Goal: Task Accomplishment & Management: Manage account settings

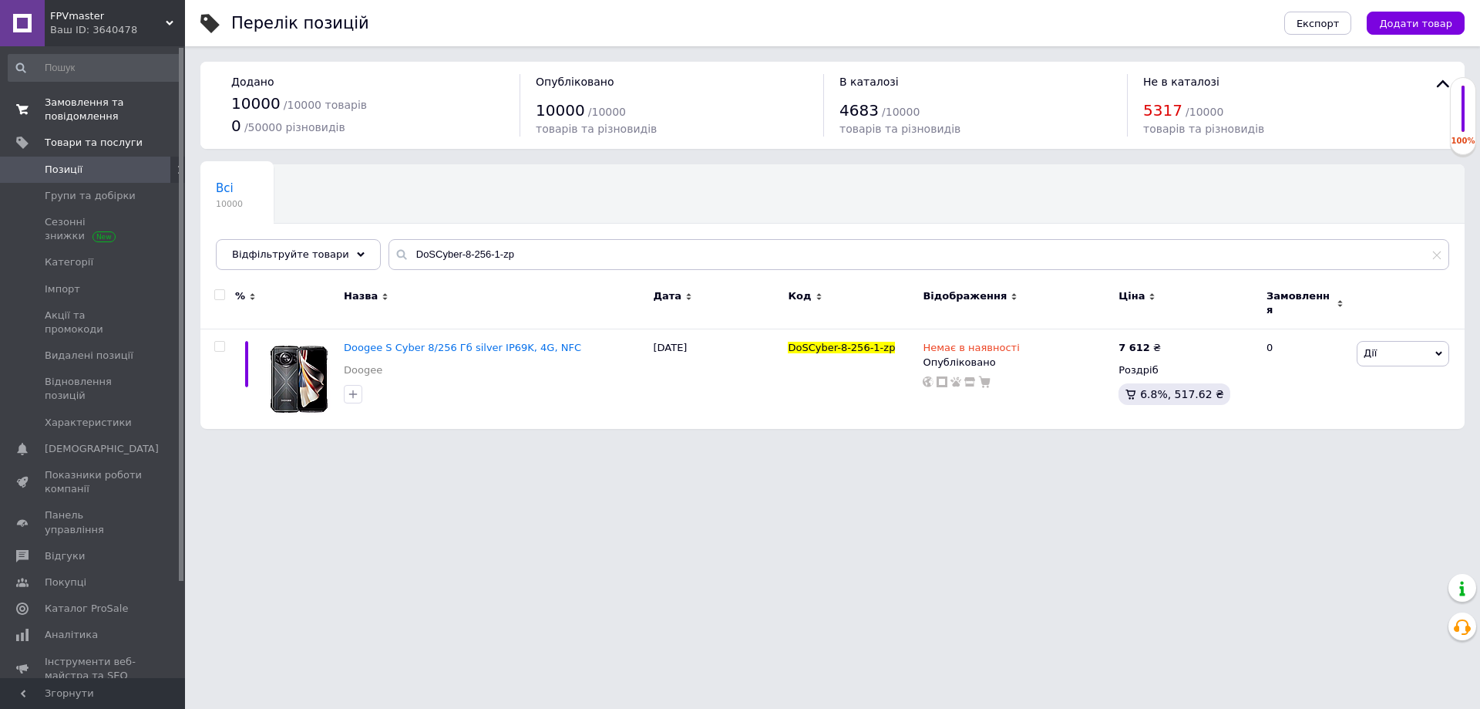
click at [71, 121] on span "Замовлення та повідомлення" at bounding box center [94, 110] width 98 height 28
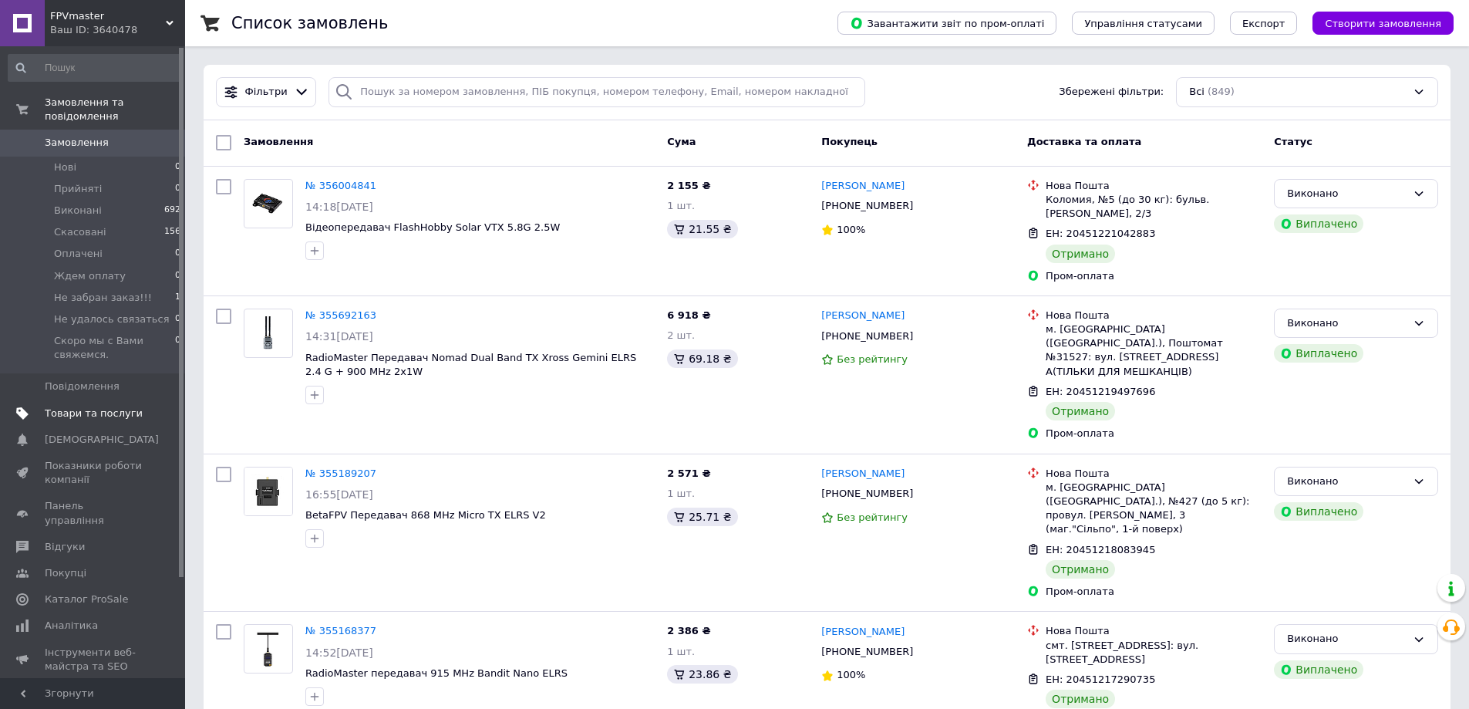
click at [74, 406] on span "Товари та послуги" at bounding box center [94, 413] width 98 height 14
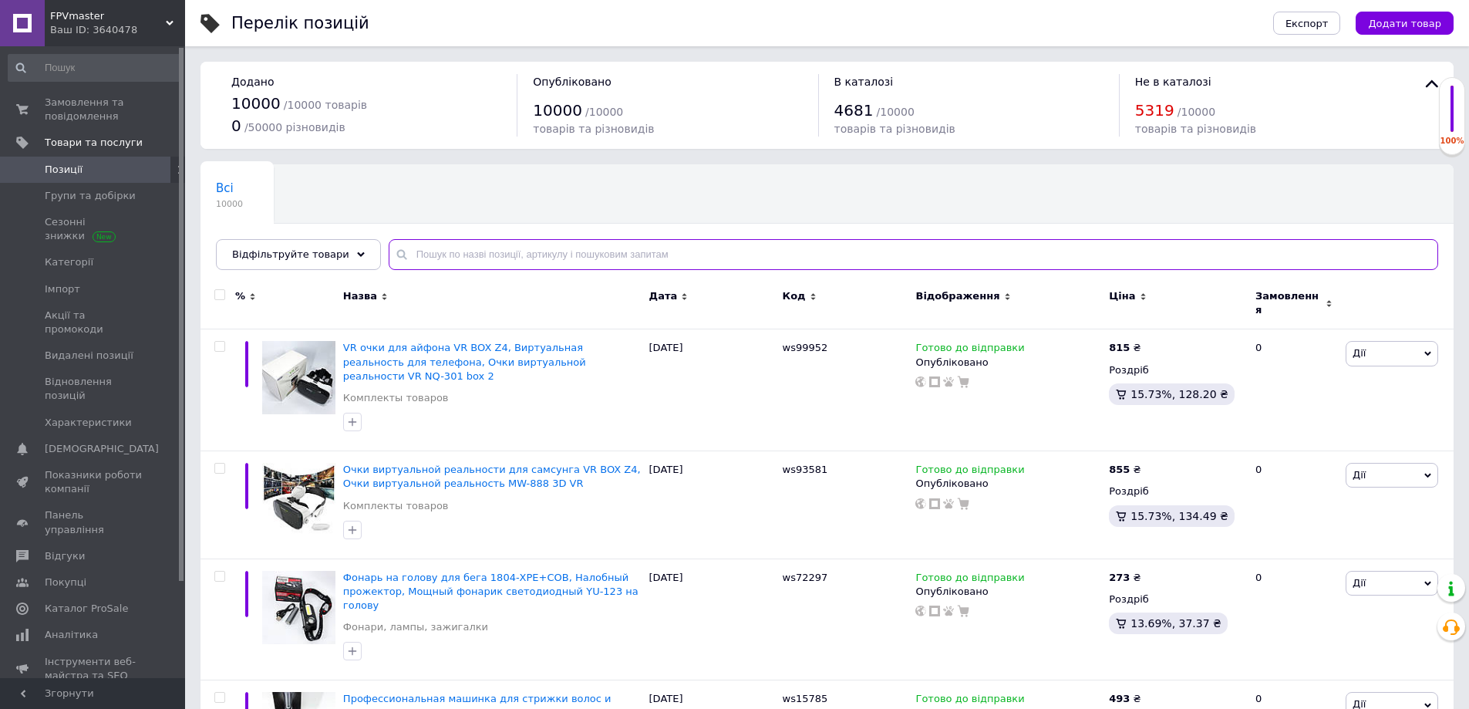
paste input "SkSteViewX56-1-zp"
type input "SkSteViewX56-1-zp"
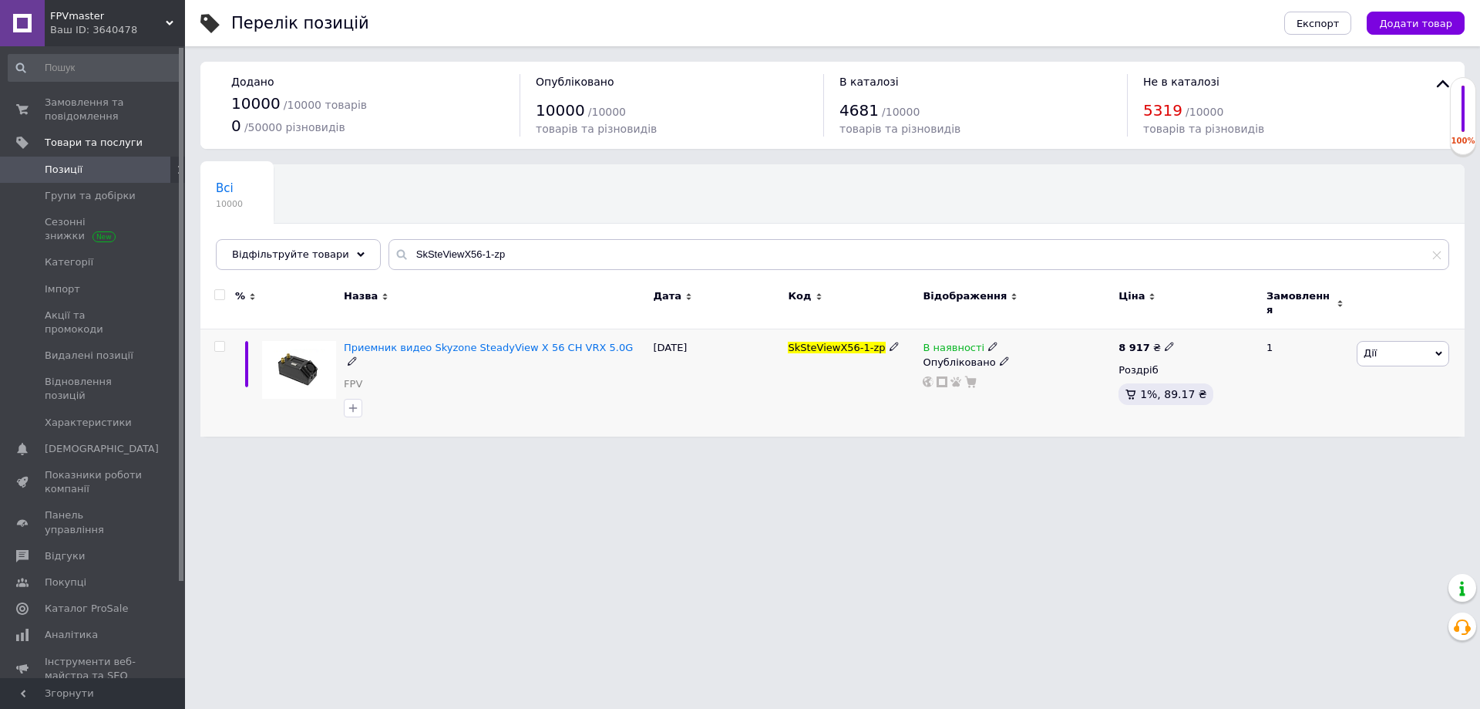
click at [1165, 342] on icon at bounding box center [1169, 346] width 9 height 9
drag, startPoint x: 1197, startPoint y: 318, endPoint x: 1294, endPoint y: 335, distance: 98.6
click at [1294, 335] on input "8917" at bounding box center [1238, 330] width 117 height 31
type input "8289"
drag, startPoint x: 1137, startPoint y: 581, endPoint x: 1128, endPoint y: 594, distance: 15.6
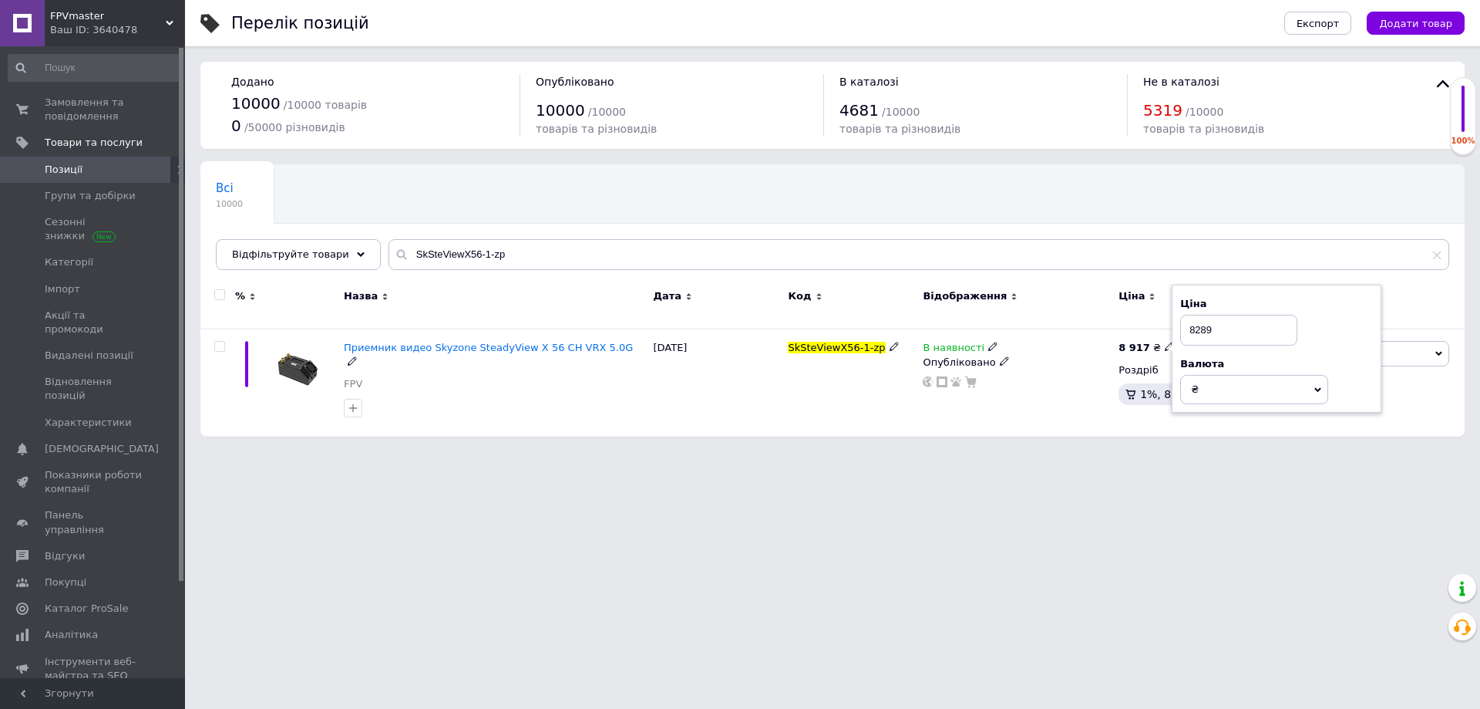
click at [1128, 467] on html "FPVmaster Ваш ID: 3640478 Сайт FPVmaster Кабінет покупця Перевірити стан систем…" at bounding box center [740, 233] width 1480 height 467
click at [1165, 342] on icon at bounding box center [1169, 346] width 9 height 9
drag, startPoint x: 1200, startPoint y: 321, endPoint x: 1274, endPoint y: 335, distance: 75.5
click at [1274, 335] on input "8289" at bounding box center [1238, 330] width 117 height 31
type input "8295"
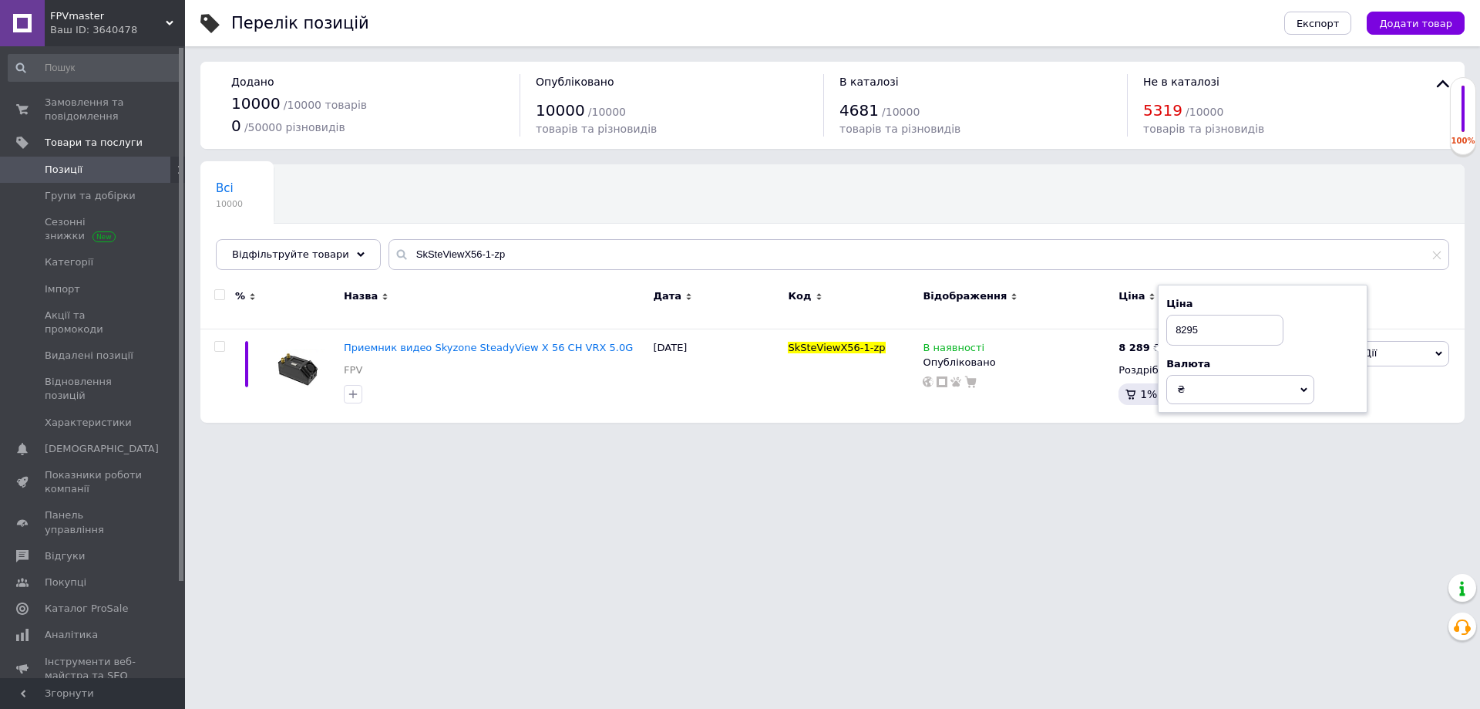
click at [1160, 453] on html "FPVmaster Ваш ID: 3640478 Сайт FPVmaster Кабінет покупця Перевірити стан систем…" at bounding box center [740, 226] width 1480 height 453
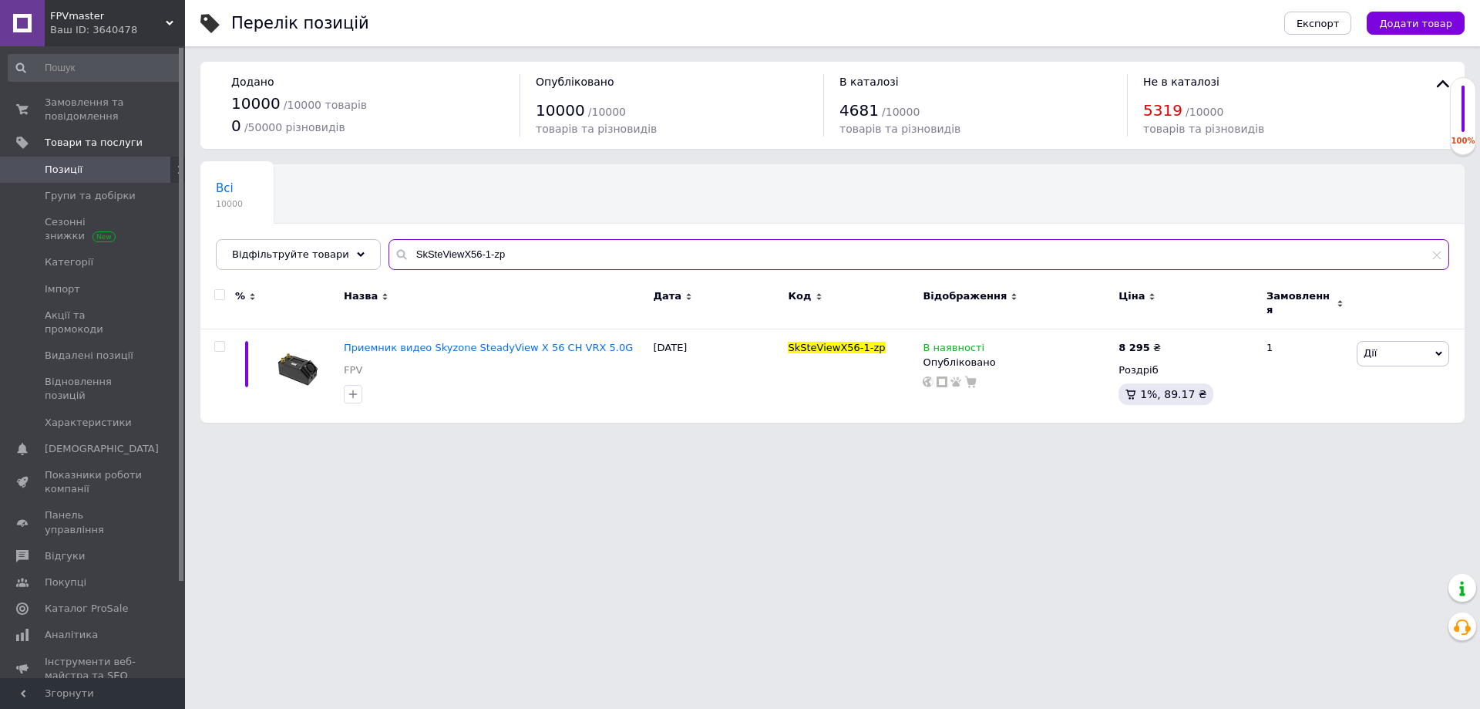
drag, startPoint x: 530, startPoint y: 251, endPoint x: 438, endPoint y: 253, distance: 91.8
click at [389, 256] on input "SkSteViewX56-1-zp" at bounding box center [919, 254] width 1061 height 31
paste input "CaddxRatel2V2"
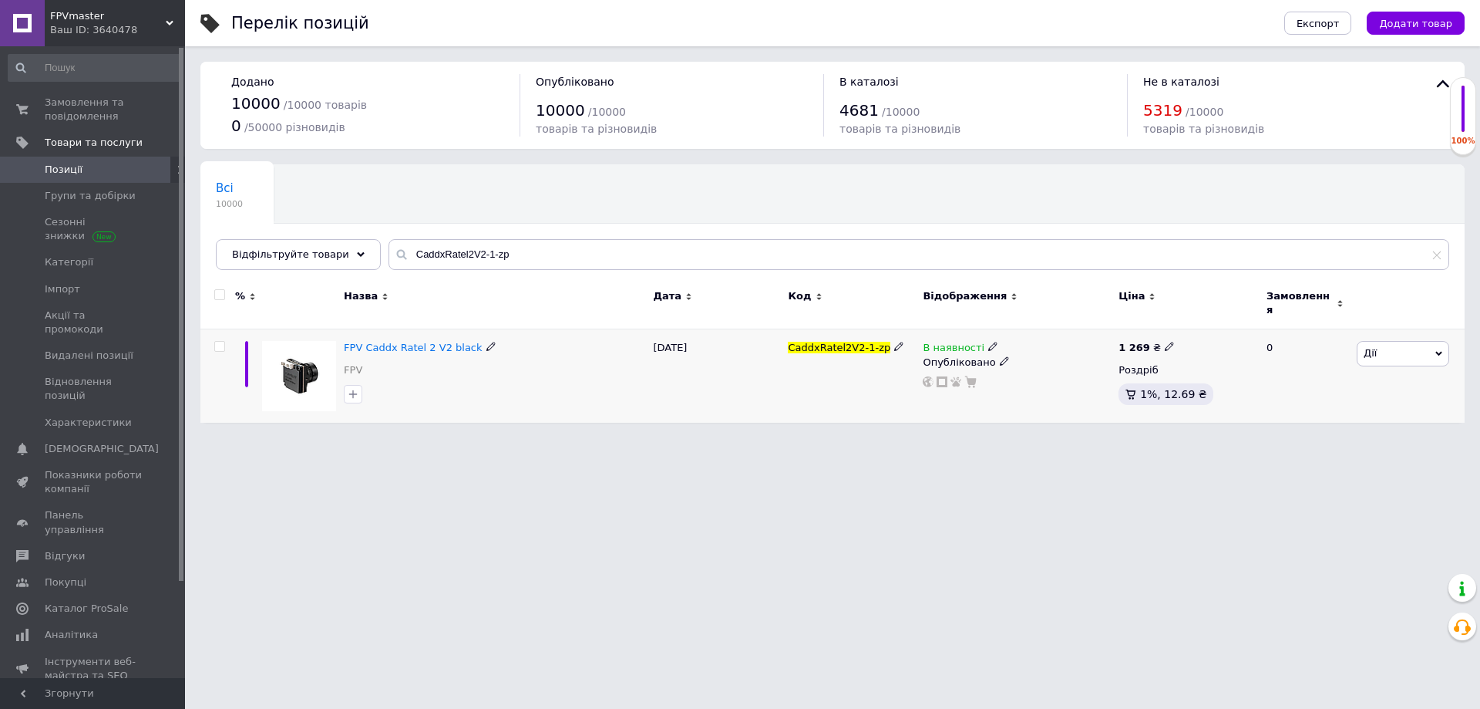
click at [989, 342] on icon at bounding box center [993, 346] width 9 height 9
click at [1038, 350] on li "Немає в наявності" at bounding box center [1077, 360] width 147 height 22
drag, startPoint x: 938, startPoint y: 436, endPoint x: 838, endPoint y: 534, distance: 139.6
click at [938, 437] on html "FPVmaster Ваш ID: 3640478 Сайт FPVmaster Кабінет покупця Перевірити стан систем…" at bounding box center [740, 226] width 1480 height 453
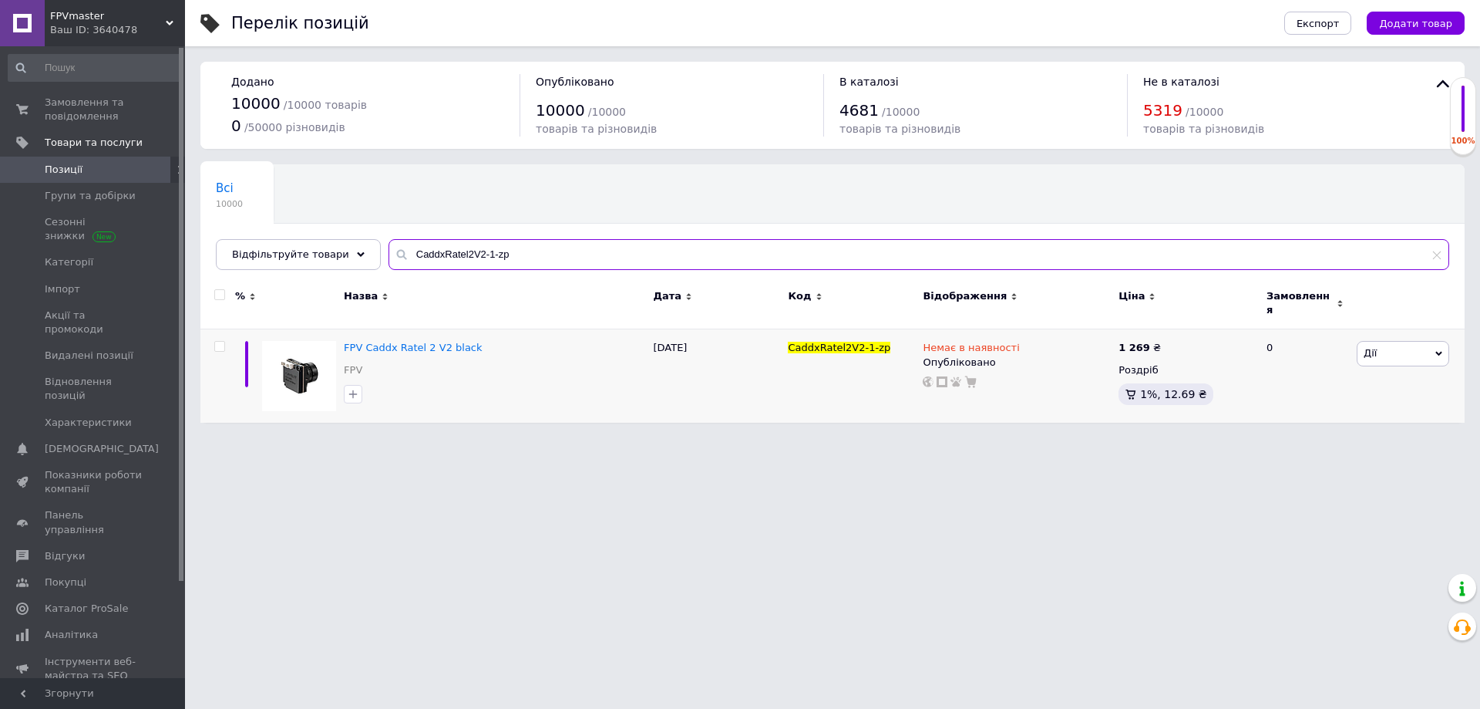
drag, startPoint x: 559, startPoint y: 258, endPoint x: 445, endPoint y: 248, distance: 114.6
click at [358, 254] on div "Відфільтруйте товари CaddxRatel2V2-1-zp" at bounding box center [833, 254] width 1234 height 31
paste input "-1-kv"
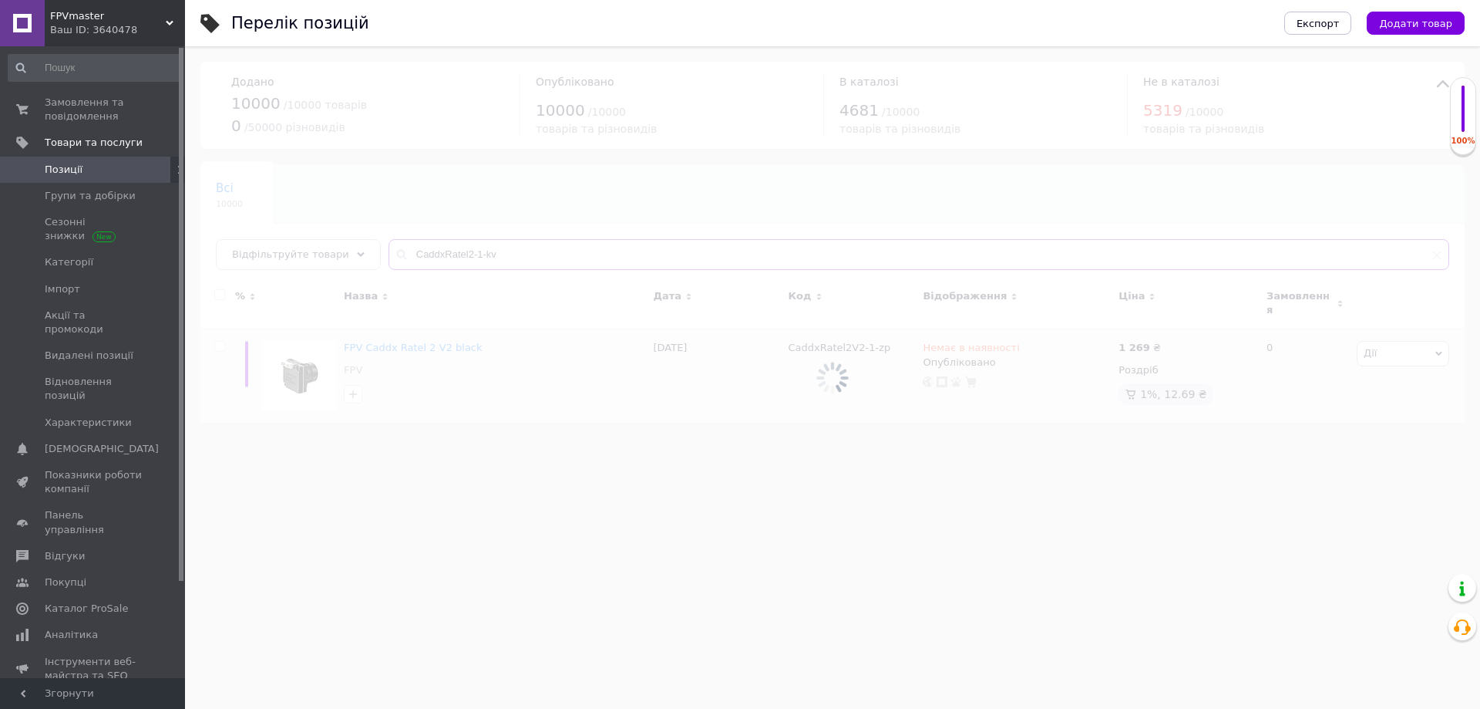
type input "CaddxRatel2-1-kv"
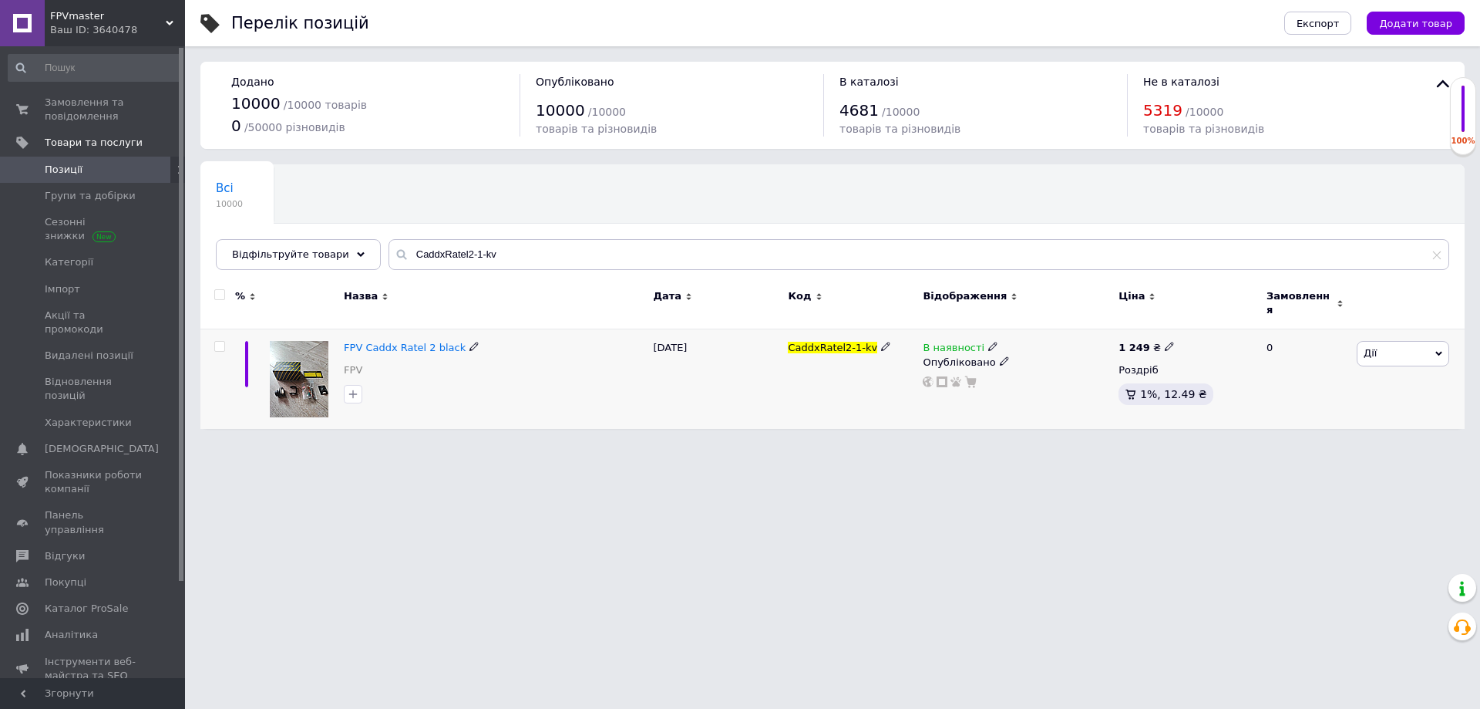
click at [1165, 342] on icon at bounding box center [1169, 346] width 9 height 9
drag, startPoint x: 1195, startPoint y: 319, endPoint x: 1315, endPoint y: 332, distance: 120.2
click at [1315, 332] on div "Ціна 1249" at bounding box center [1276, 321] width 193 height 49
type input "1415"
click at [1117, 460] on html "FPVmaster Ваш ID: 3640478 Сайт FPVmaster Кабінет покупця Перевірити стан систем…" at bounding box center [740, 230] width 1480 height 460
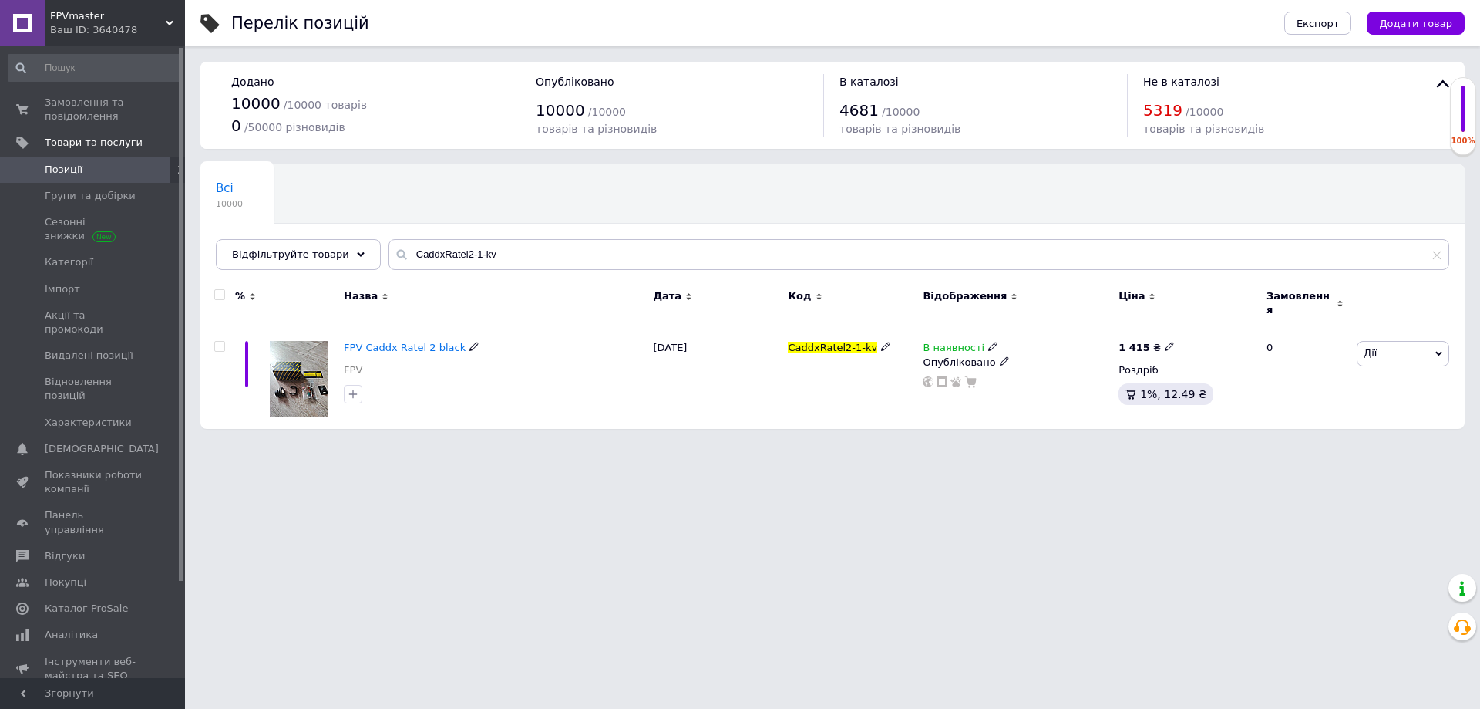
drag, startPoint x: 416, startPoint y: 343, endPoint x: 428, endPoint y: 342, distance: 11.7
click at [416, 342] on span "FPV Caddx Ratel 2 black" at bounding box center [405, 348] width 122 height 12
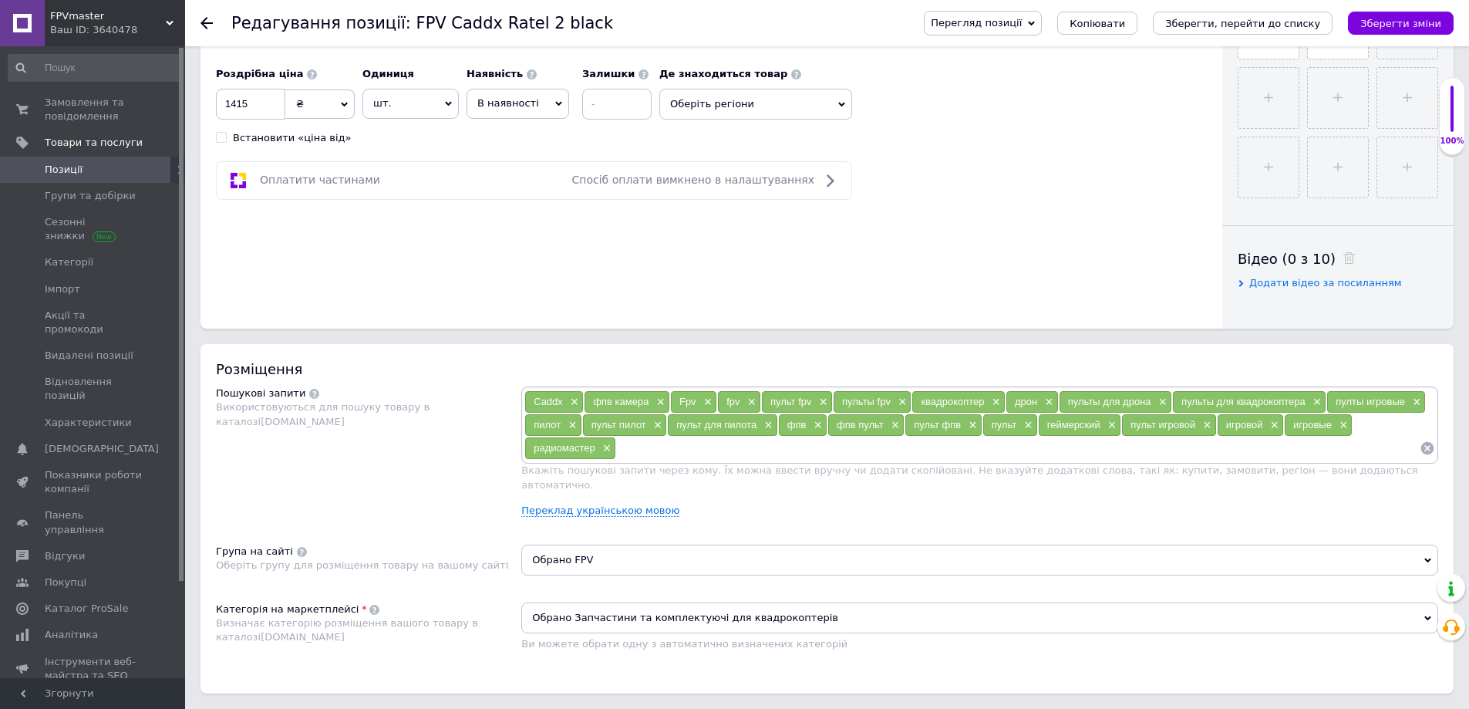
scroll to position [617, 0]
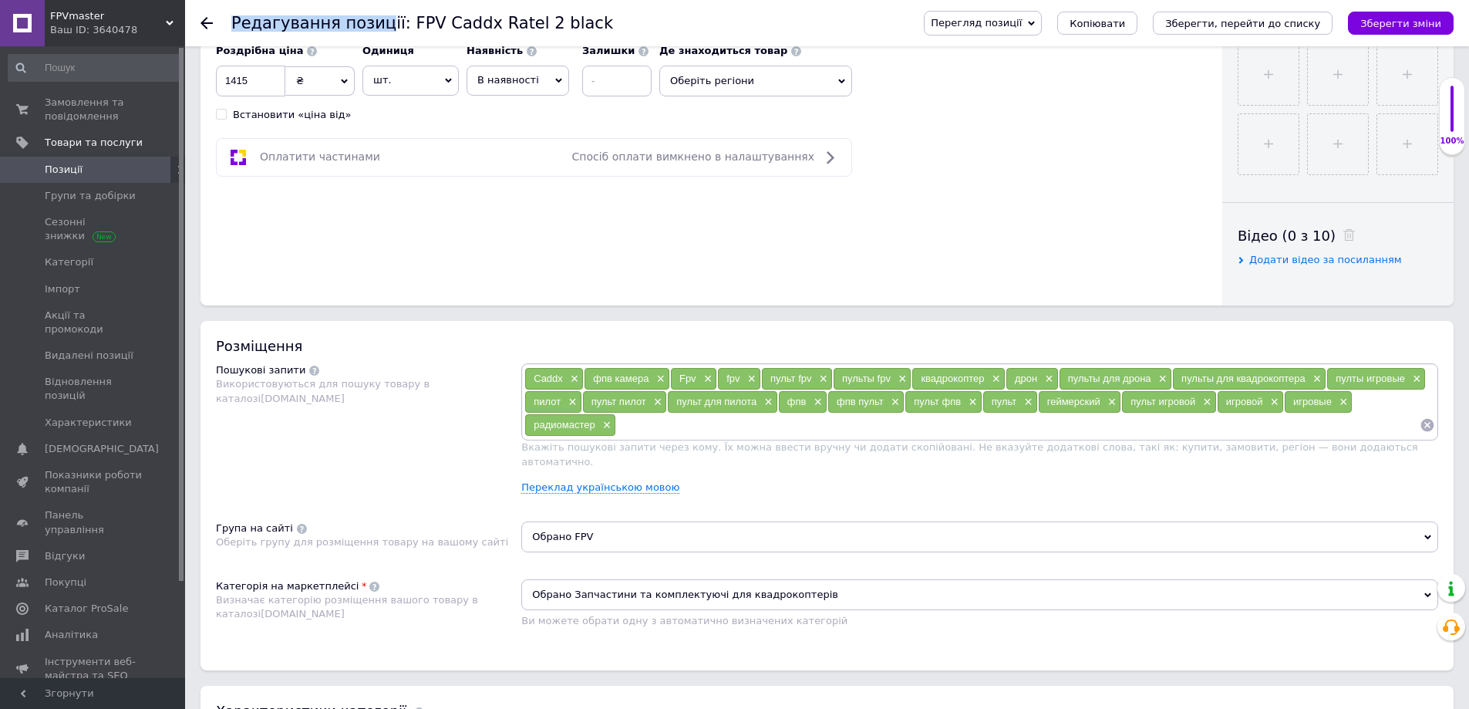
drag, startPoint x: 572, startPoint y: 22, endPoint x: 376, endPoint y: 20, distance: 196.6
click at [369, 21] on div "Редагування позиції: FPV Caddx Ratel 2 black" at bounding box center [562, 23] width 662 height 46
drag, startPoint x: 387, startPoint y: 22, endPoint x: 564, endPoint y: 29, distance: 176.7
click at [564, 29] on div "Редагування позиції: FPV Caddx Ratel 2 black" at bounding box center [562, 23] width 662 height 46
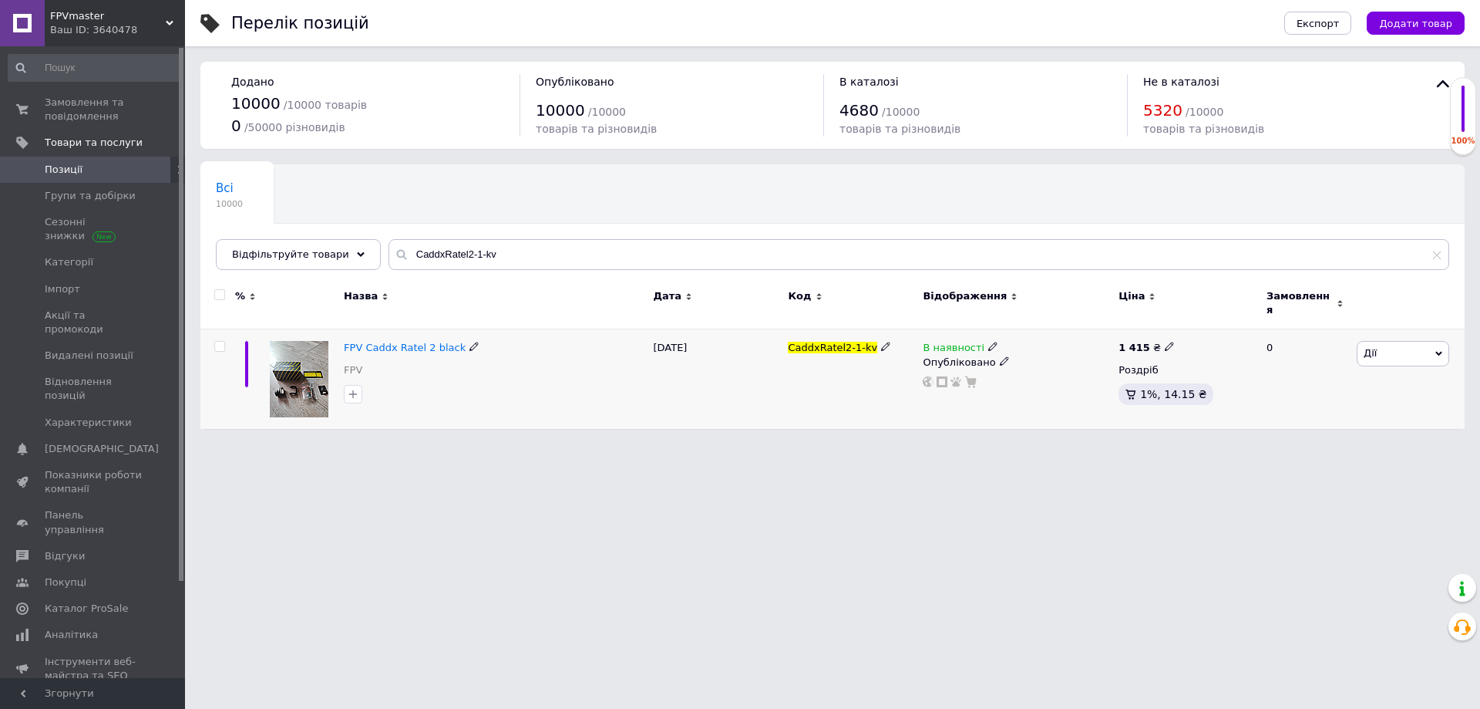
click at [1165, 342] on icon at bounding box center [1169, 346] width 9 height 9
click at [1206, 318] on input "1415" at bounding box center [1238, 330] width 117 height 31
type input "1455"
click at [1042, 460] on html "FPVmaster Ваш ID: 3640478 Сайт FPVmaster Кабінет покупця Перевірити стан систем…" at bounding box center [740, 230] width 1480 height 460
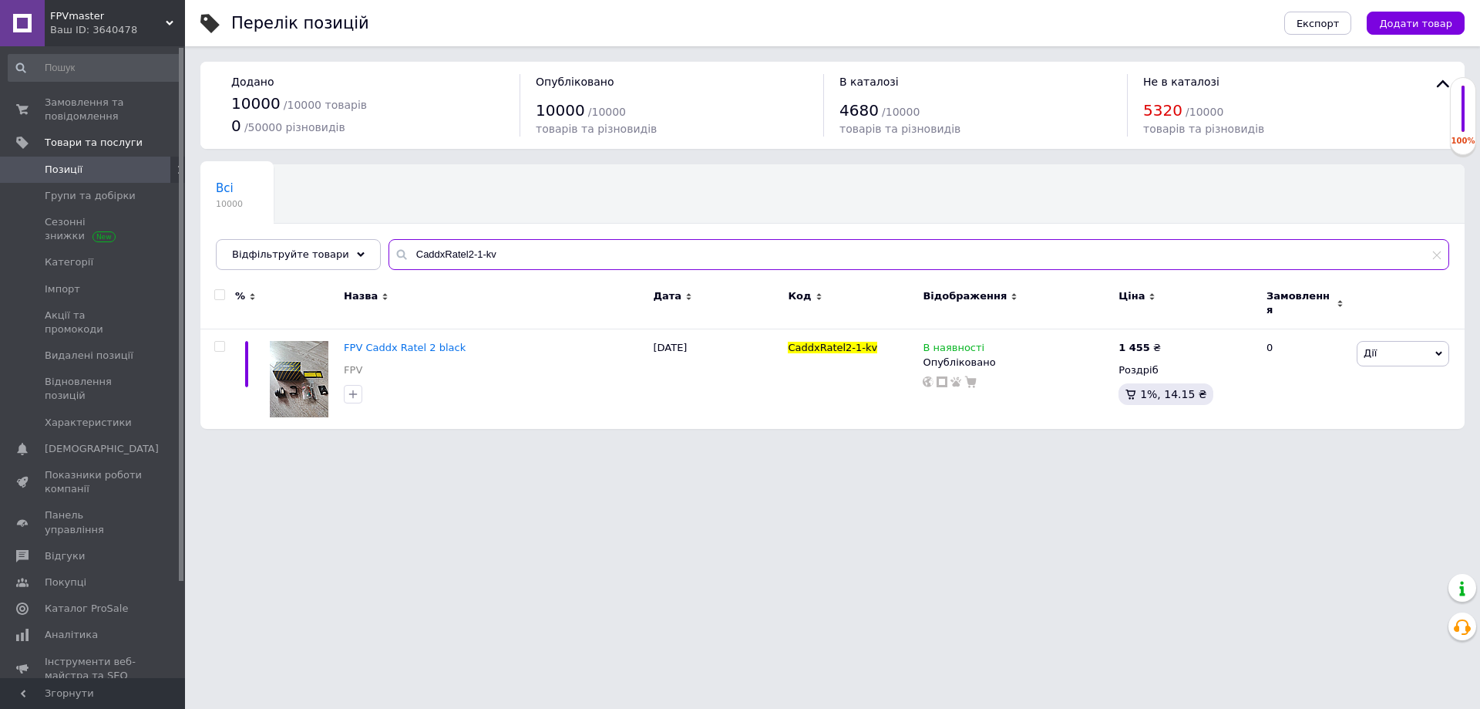
drag, startPoint x: 524, startPoint y: 256, endPoint x: 371, endPoint y: 250, distance: 153.6
click at [367, 250] on div "Всі 10000 Ok Відфільтровано... Зберегти Нічого не знайдено Можливо, помилка у с…" at bounding box center [832, 217] width 1265 height 106
paste input "Pro-1-zp"
type input "CaddxRatelPro-1-zp"
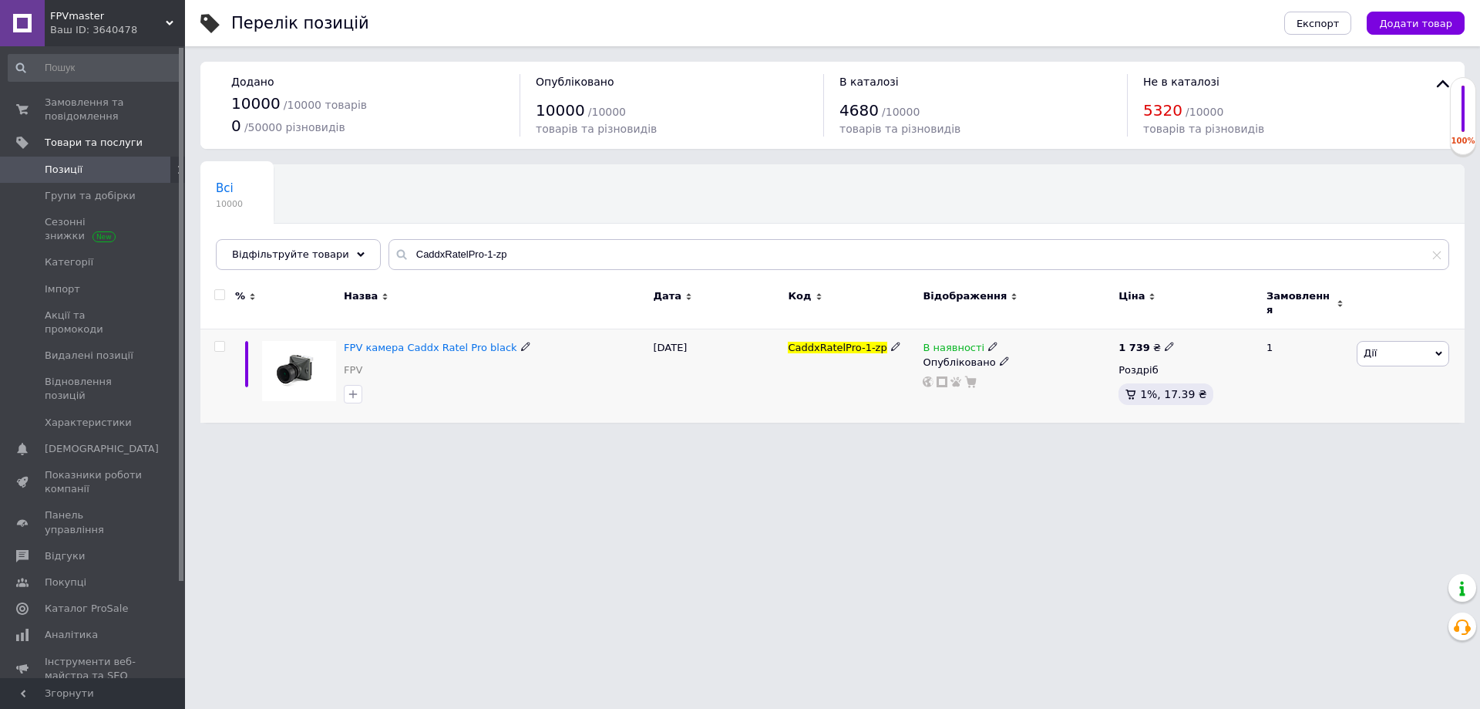
drag, startPoint x: 1157, startPoint y: 330, endPoint x: 1166, endPoint y: 334, distance: 9.3
click at [1159, 331] on div "1 739 ₴ Роздріб 1%, 17.39 ₴" at bounding box center [1186, 375] width 143 height 93
click at [1165, 341] on span at bounding box center [1169, 346] width 9 height 11
drag, startPoint x: 1223, startPoint y: 319, endPoint x: 1305, endPoint y: 327, distance: 82.1
click at [1304, 327] on div "Ціна 1739" at bounding box center [1276, 321] width 193 height 49
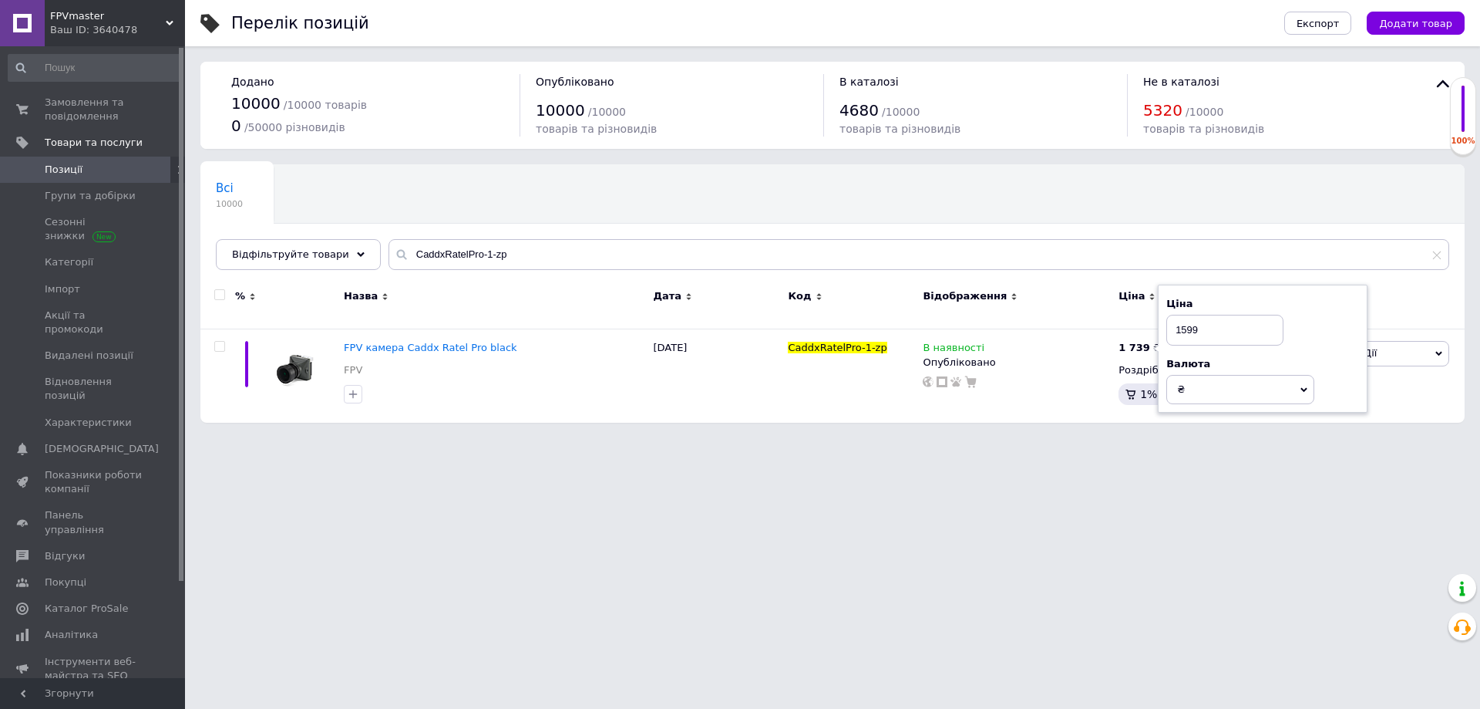
type input "1599"
click at [1133, 453] on html "FPVmaster Ваш ID: 3640478 Сайт FPVmaster Кабінет покупця Перевірити стан систем…" at bounding box center [740, 226] width 1480 height 453
